Goal: Navigation & Orientation: Find specific page/section

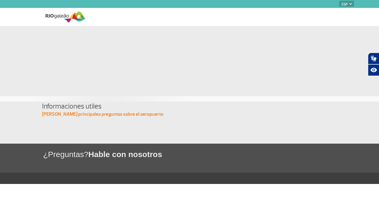
select select "es"
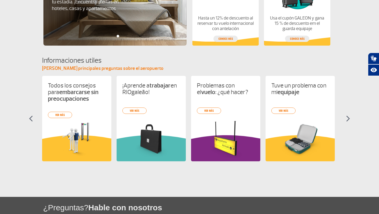
scroll to position [183, 0]
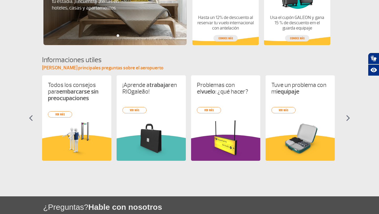
click at [348, 122] on section "Informaciones utiles [PERSON_NAME] principales preguntas sobre el aeropuerto To…" at bounding box center [189, 112] width 379 height 115
click at [344, 118] on section "Informaciones utiles [PERSON_NAME] principales preguntas sobre el aeropuerto To…" at bounding box center [189, 112] width 379 height 115
click at [346, 119] on img at bounding box center [348, 118] width 4 height 6
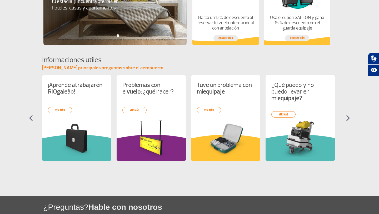
click at [346, 119] on img at bounding box center [348, 118] width 4 height 6
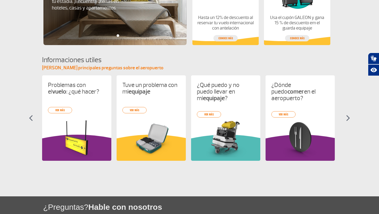
click at [346, 119] on img at bounding box center [348, 118] width 4 height 6
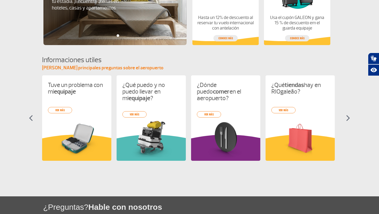
click at [346, 119] on img at bounding box center [348, 118] width 4 height 6
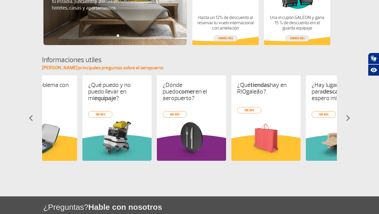
click at [346, 119] on img at bounding box center [348, 118] width 4 height 6
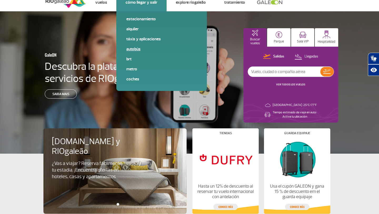
scroll to position [15, 0]
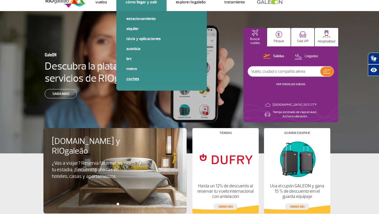
click at [132, 80] on link "Coches" at bounding box center [161, 79] width 71 height 6
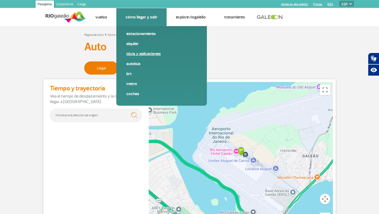
click at [144, 55] on link "Táxis y aplicaciones" at bounding box center [161, 54] width 71 height 6
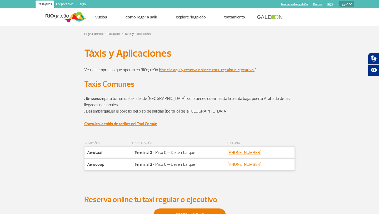
click at [62, 104] on div ". Embarque: para tomar un taxi desde [GEOGRAPHIC_DATA], solo tienes que ir hast…" at bounding box center [189, 114] width 292 height 51
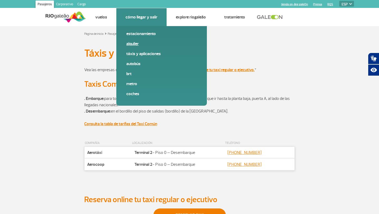
click at [134, 44] on link "Alquiler" at bounding box center [161, 44] width 71 height 6
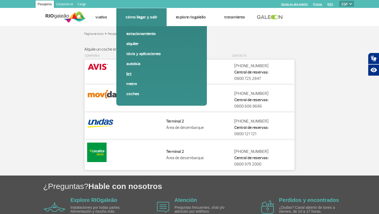
click at [129, 74] on link "BRT" at bounding box center [161, 74] width 71 height 6
